Goal: Register for event/course

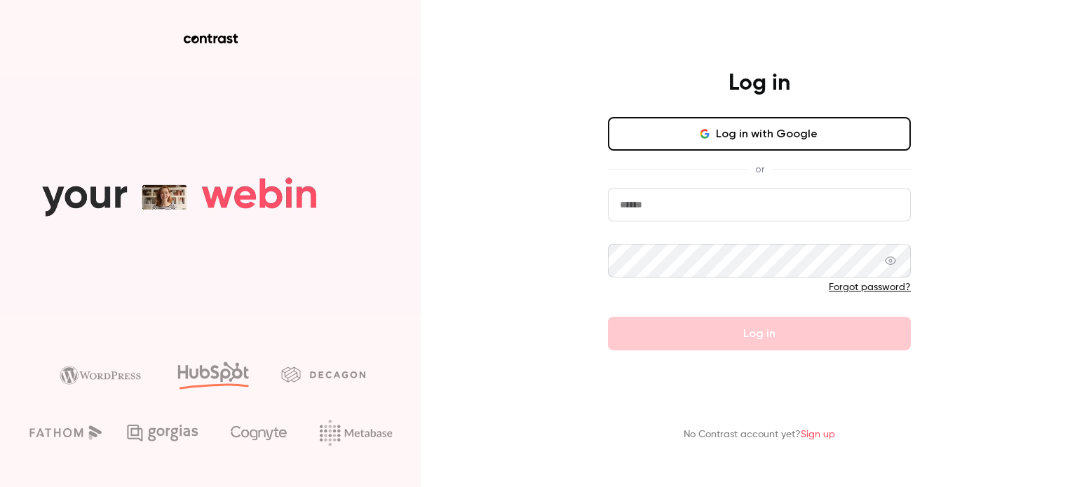
click at [903, 147] on button "Log in with Google" at bounding box center [759, 134] width 303 height 34
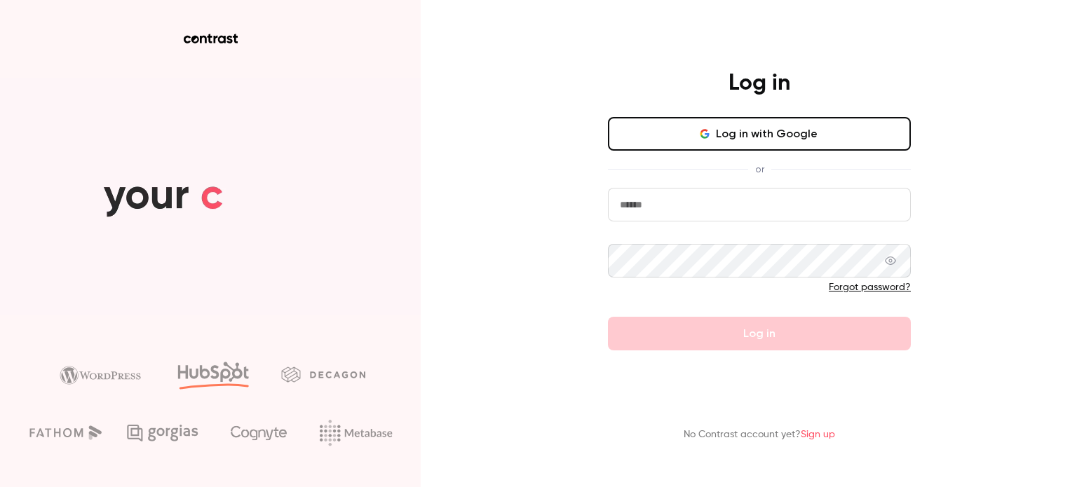
click at [680, 141] on button "Log in with Google" at bounding box center [759, 134] width 303 height 34
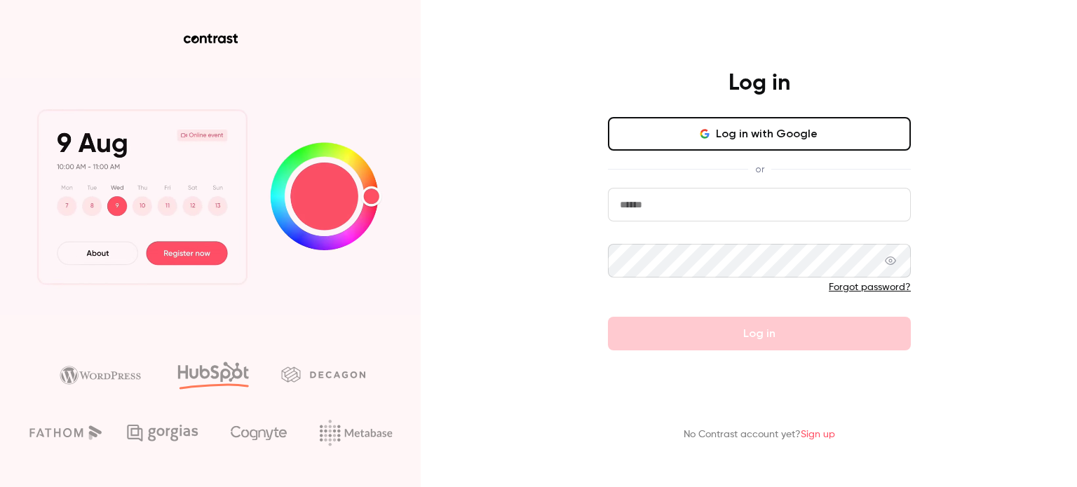
click at [352, 114] on video at bounding box center [210, 196] width 421 height 237
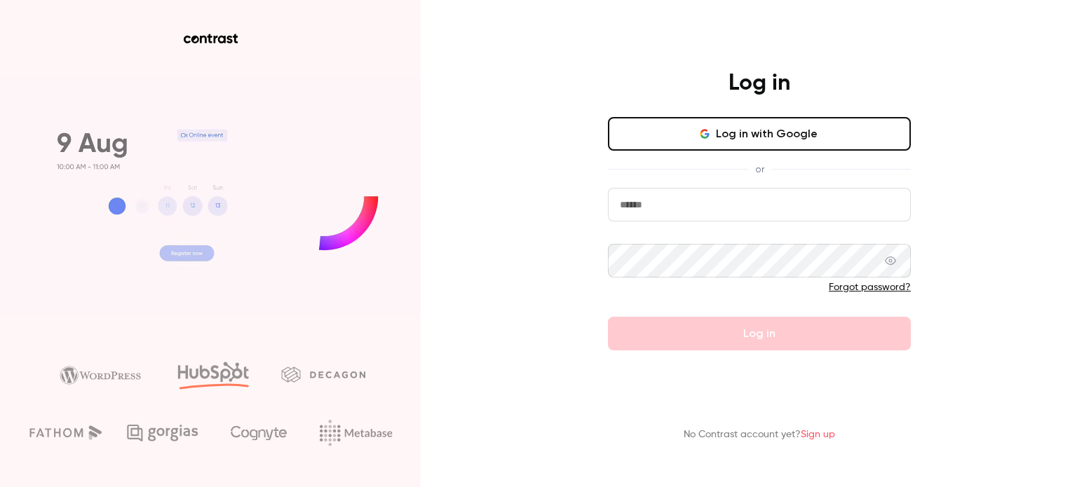
click at [696, 207] on input "email" at bounding box center [759, 205] width 303 height 34
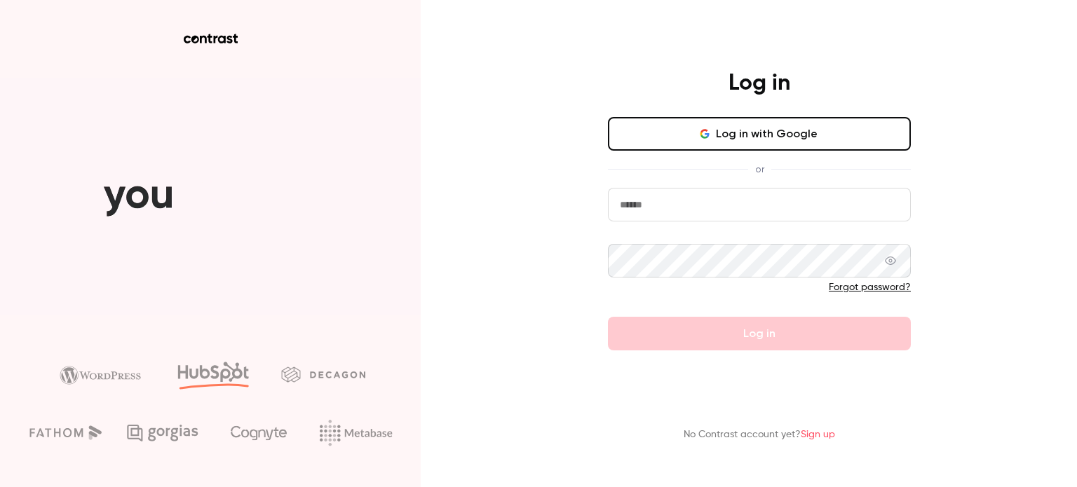
click at [775, 136] on button "Log in with Google" at bounding box center [759, 134] width 303 height 34
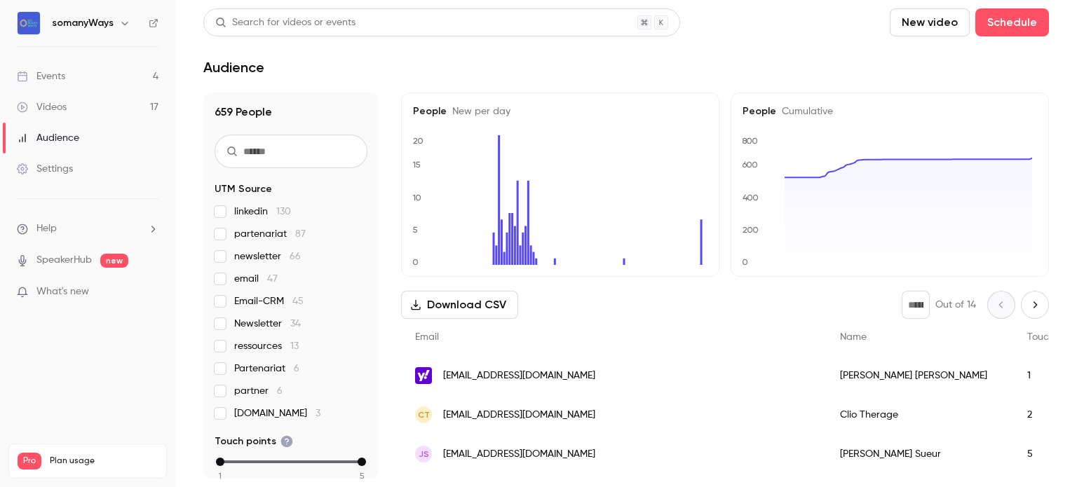
click at [53, 76] on div "Events" at bounding box center [41, 76] width 48 height 14
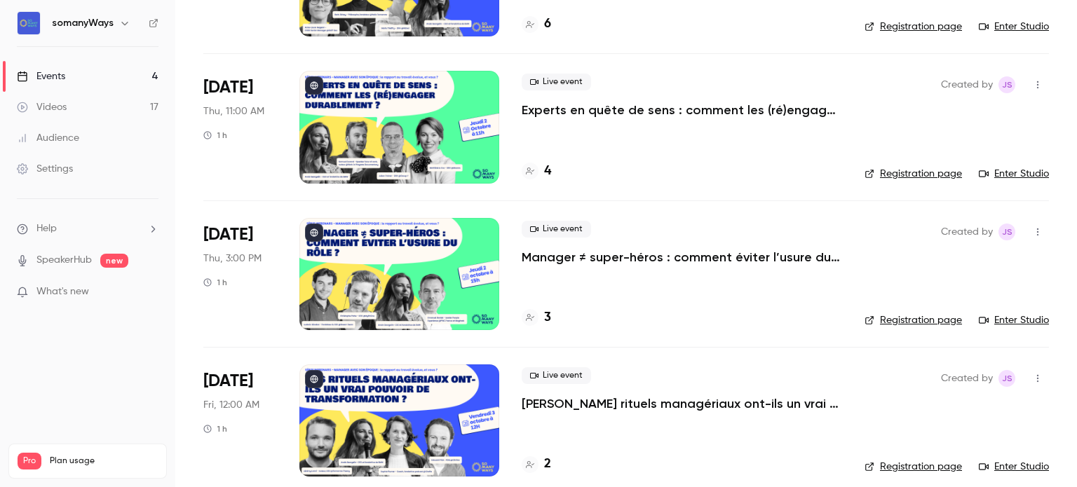
scroll to position [198, 0]
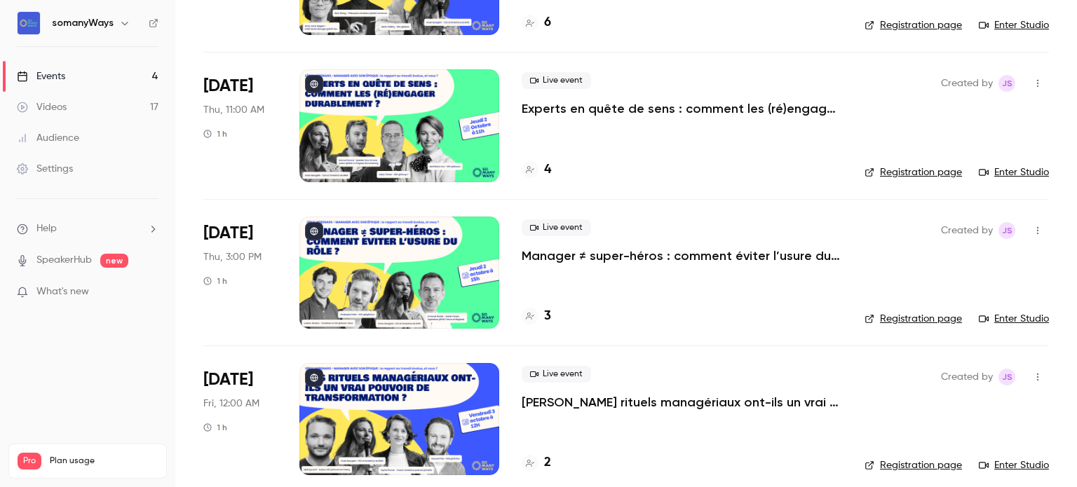
click at [926, 320] on link "Registration page" at bounding box center [913, 319] width 97 height 14
